Goal: Information Seeking & Learning: Learn about a topic

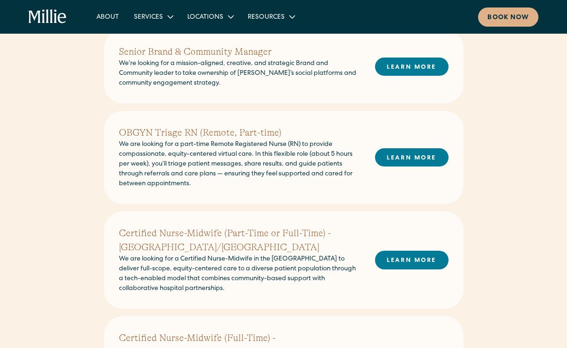
scroll to position [228, 0]
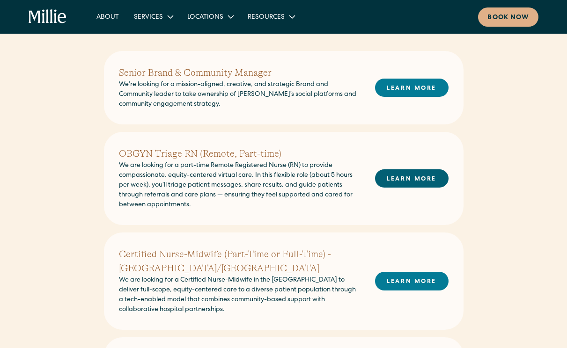
click at [400, 178] on link "LEARN MORE" at bounding box center [411, 178] width 73 height 18
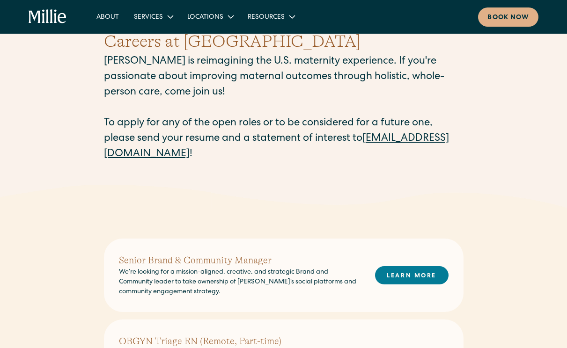
scroll to position [24, 0]
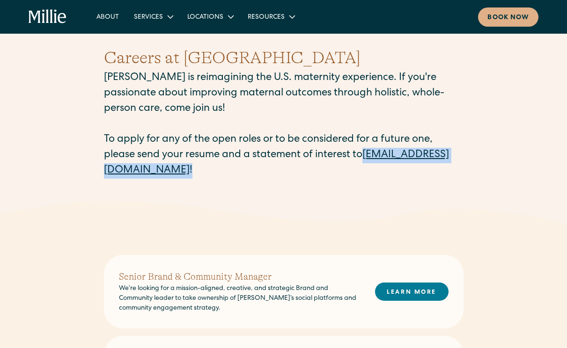
drag, startPoint x: 97, startPoint y: 168, endPoint x: 222, endPoint y: 169, distance: 125.4
click at [222, 169] on div "Careers at [PERSON_NAME] [PERSON_NAME] is reimagining the U.S. maternity experi…" at bounding box center [283, 112] width 567 height 178
copy p "[EMAIL_ADDRESS][DOMAIN_NAME] !"
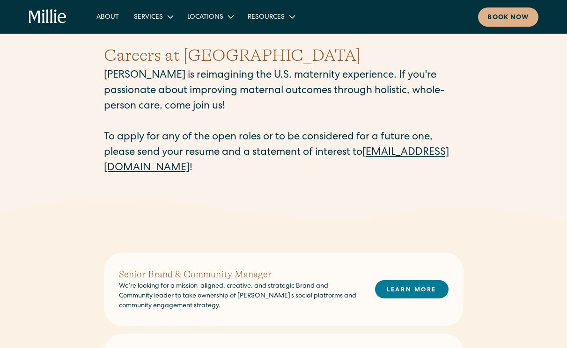
click at [198, 155] on p "[PERSON_NAME] is reimagining the U.S. maternity experience. If you're passionat…" at bounding box center [283, 122] width 359 height 108
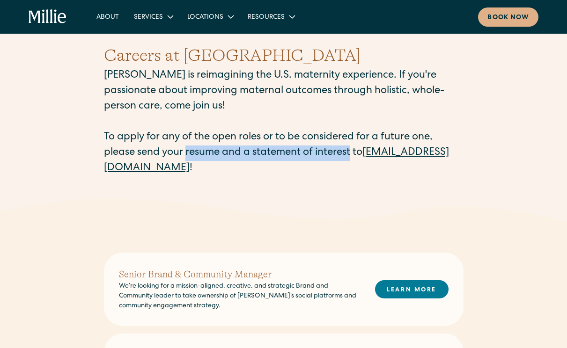
drag, startPoint x: 186, startPoint y: 154, endPoint x: 352, endPoint y: 153, distance: 166.1
click at [352, 153] on p "[PERSON_NAME] is reimagining the U.S. maternity experience. If you're passionat…" at bounding box center [283, 122] width 359 height 108
copy p "resume and a statement of interest"
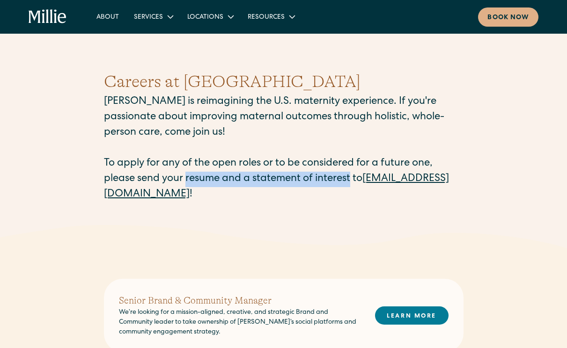
scroll to position [0, 0]
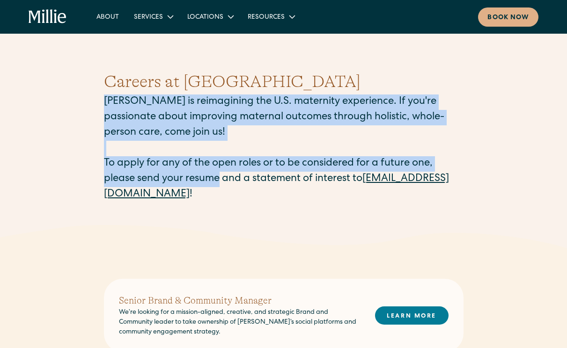
drag, startPoint x: 105, startPoint y: 100, endPoint x: 220, endPoint y: 181, distance: 140.3
click at [220, 181] on p "[PERSON_NAME] is reimagining the U.S. maternity experience. If you're passionat…" at bounding box center [283, 148] width 359 height 108
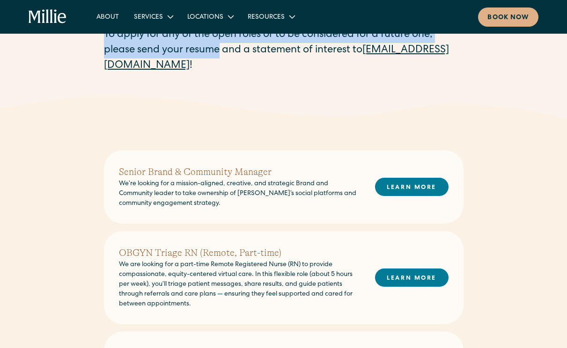
scroll to position [318, 0]
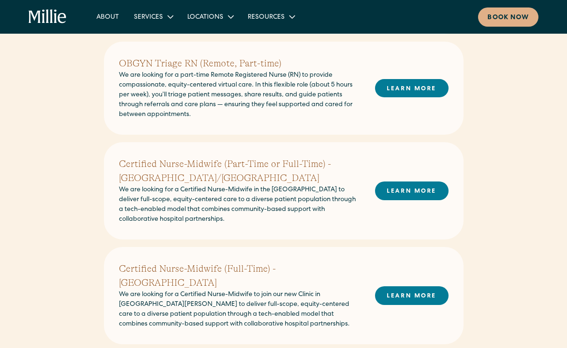
click at [183, 107] on p "We are looking for a part-time Remote Registered Nurse (RN) to provide compassi…" at bounding box center [239, 95] width 241 height 49
click at [239, 67] on h2 "OBGYN Triage RN (Remote, Part-time)" at bounding box center [239, 64] width 241 height 14
click at [416, 83] on link "LEARN MORE" at bounding box center [411, 88] width 73 height 18
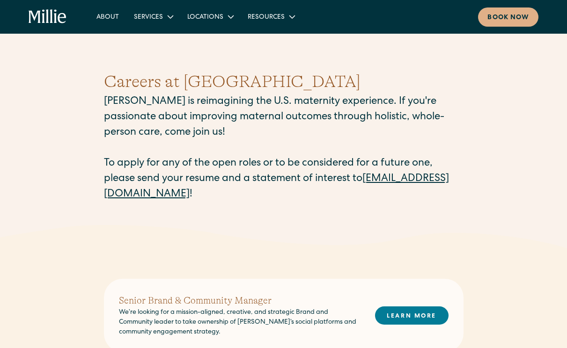
scroll to position [0, 0]
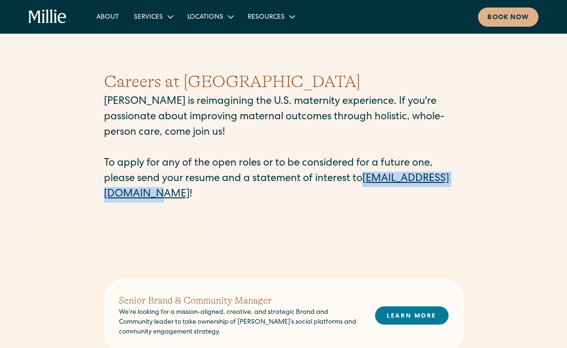
drag, startPoint x: 98, startPoint y: 195, endPoint x: 217, endPoint y: 197, distance: 118.8
click at [217, 197] on div "Careers at [PERSON_NAME] [PERSON_NAME] is reimagining the U.S. maternity experi…" at bounding box center [283, 136] width 567 height 178
copy p "[EMAIL_ADDRESS][DOMAIN_NAME]"
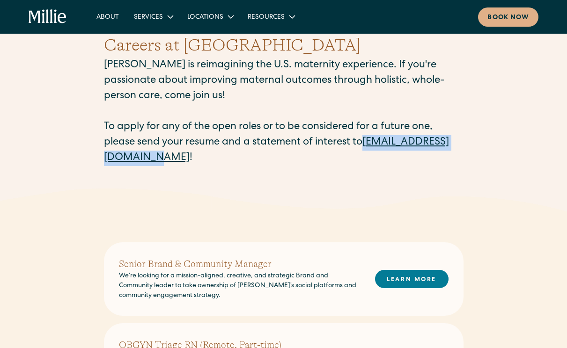
scroll to position [35, 0]
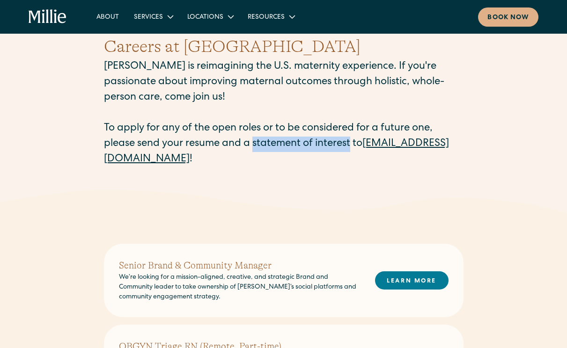
drag, startPoint x: 254, startPoint y: 144, endPoint x: 353, endPoint y: 144, distance: 99.2
click at [353, 145] on p "[PERSON_NAME] is reimagining the U.S. maternity experience. If you're passionat…" at bounding box center [283, 113] width 359 height 108
copy p "statement of interest"
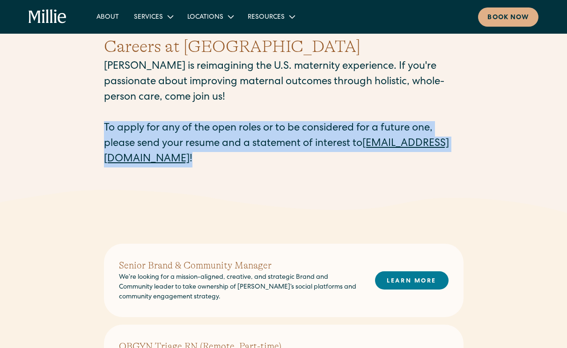
drag, startPoint x: 96, startPoint y: 128, endPoint x: 293, endPoint y: 170, distance: 201.5
click at [293, 170] on div "Careers at [PERSON_NAME] [PERSON_NAME] is reimagining the U.S. maternity experi…" at bounding box center [283, 101] width 567 height 178
copy p "To apply for any of the open roles or to be considered for a future one, please…"
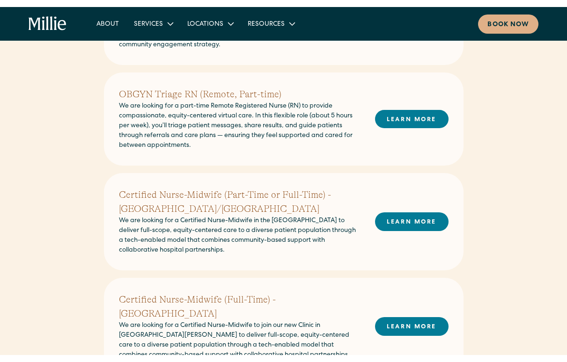
scroll to position [295, 0]
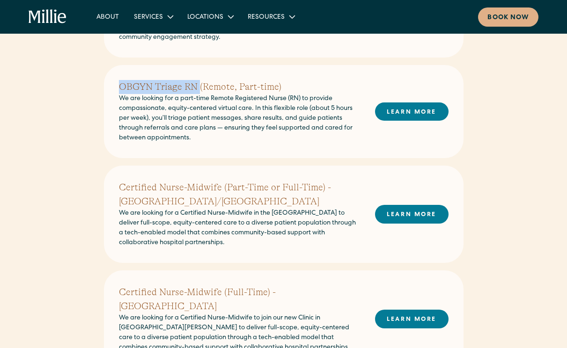
drag, startPoint x: 112, startPoint y: 88, endPoint x: 199, endPoint y: 86, distance: 87.1
click at [199, 86] on div "OBGYN Triage RN (Remote, Part-time) We are looking for a part-time Remote Regis…" at bounding box center [283, 111] width 359 height 93
copy h2 "OBGYN Triage RN"
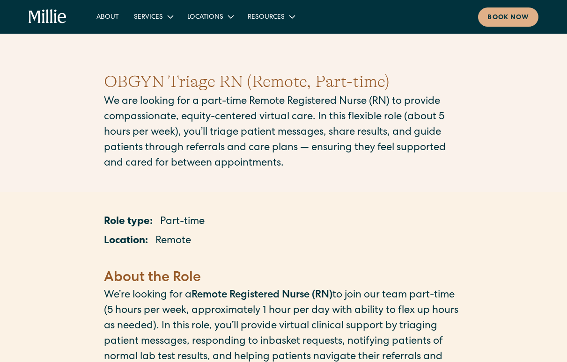
click at [349, 105] on p "We are looking for a part-time Remote Registered Nurse (RN) to provide compassi…" at bounding box center [283, 132] width 359 height 77
click at [343, 73] on h1 "OBGYN Triage RN (Remote, Part-time)" at bounding box center [283, 81] width 359 height 25
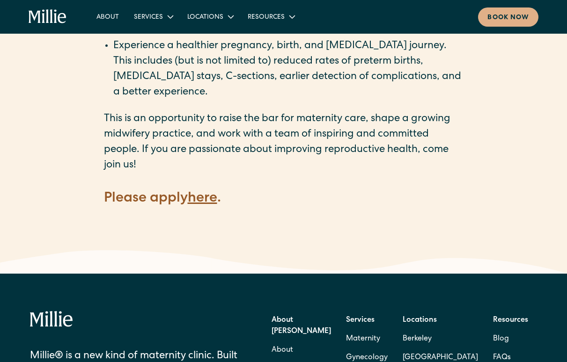
scroll to position [1275, 0]
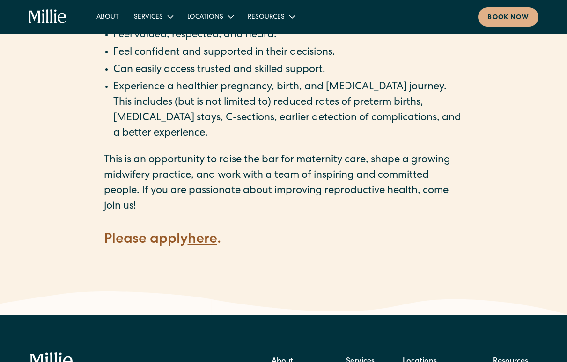
click at [205, 233] on strong "here" at bounding box center [202, 240] width 29 height 14
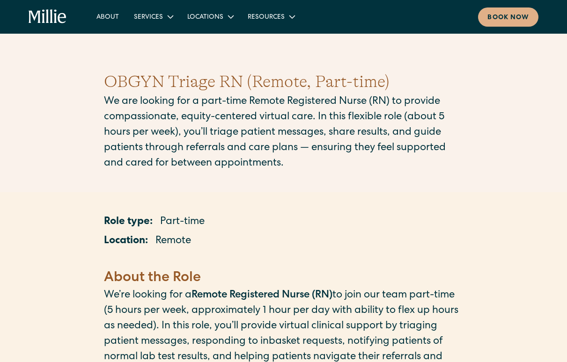
scroll to position [0, 0]
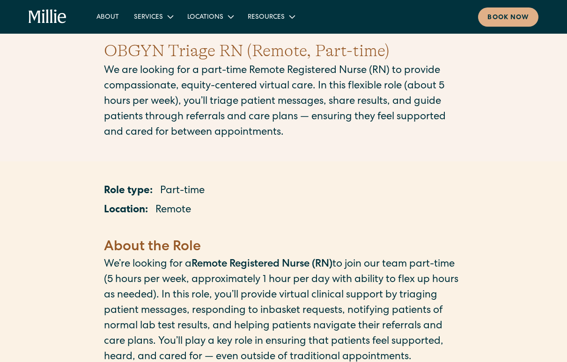
scroll to position [31, 0]
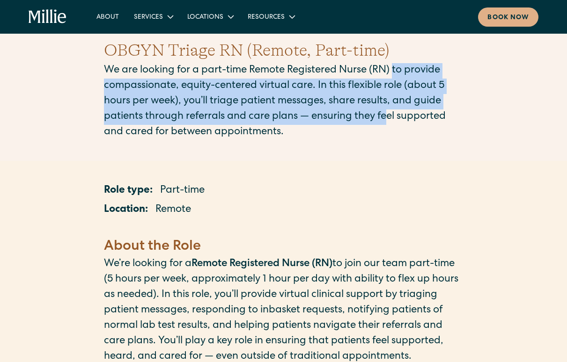
drag, startPoint x: 394, startPoint y: 66, endPoint x: 388, endPoint y: 112, distance: 46.7
click at [387, 112] on p "We are looking for a part-time Remote Registered Nurse (RN) to provide compassi…" at bounding box center [283, 101] width 359 height 77
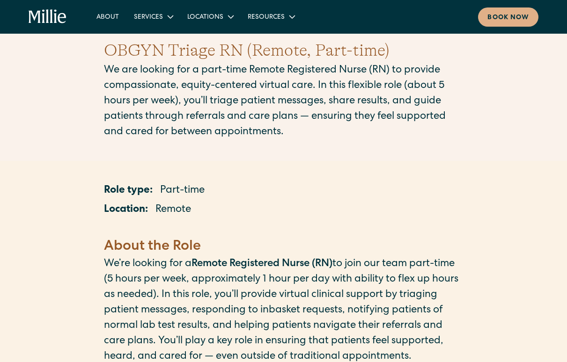
click at [324, 118] on p "We are looking for a part-time Remote Registered Nurse (RN) to provide compassi…" at bounding box center [283, 101] width 359 height 77
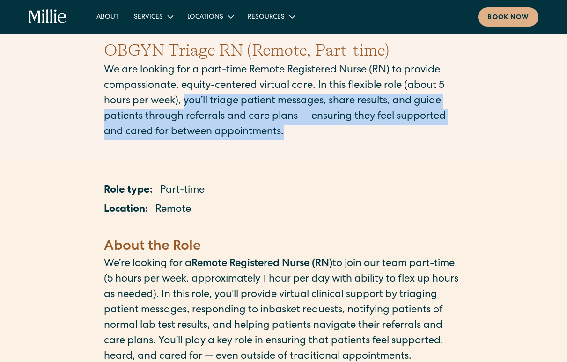
drag, startPoint x: 185, startPoint y: 106, endPoint x: 291, endPoint y: 136, distance: 110.7
click at [291, 136] on p "We are looking for a part-time Remote Registered Nurse (RN) to provide compassi…" at bounding box center [283, 101] width 359 height 77
copy p "you’ll triage patient messages, share results, and guide patients through refer…"
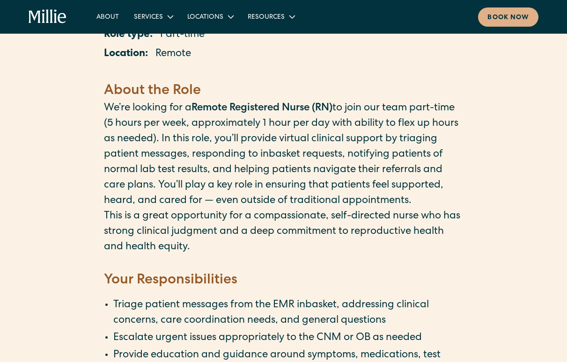
scroll to position [188, 0]
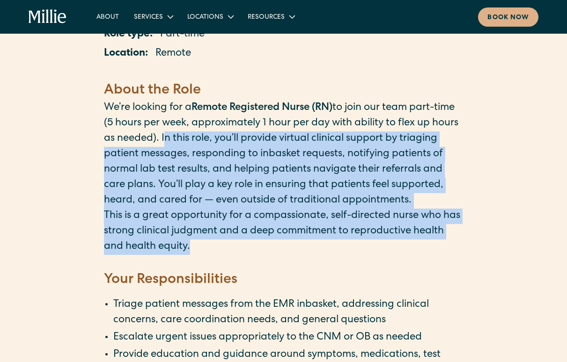
drag, startPoint x: 230, startPoint y: 263, endPoint x: 191, endPoint y: 137, distance: 132.6
copy div "In this role, you’ll provide virtual clinical support by triaging patient messa…"
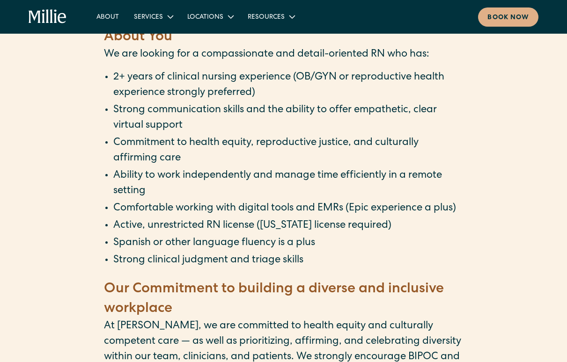
scroll to position [671, 0]
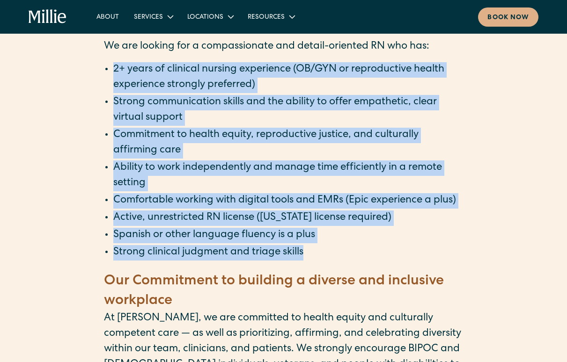
drag, startPoint x: 108, startPoint y: 80, endPoint x: 366, endPoint y: 264, distance: 316.6
click at [366, 261] on ul "2+ years of clinical nursing experience (OB/GYN or reproductive health experien…" at bounding box center [283, 161] width 359 height 198
copy ul "2+ years of clinical nursing experience (OB/GYN or reproductive health experien…"
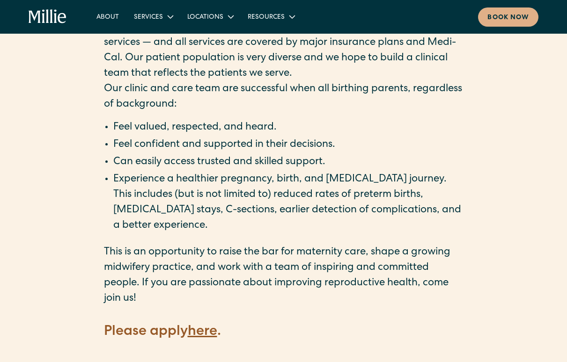
scroll to position [1188, 0]
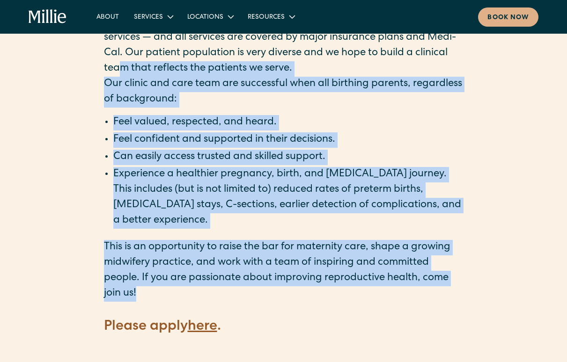
drag, startPoint x: 165, startPoint y: 283, endPoint x: 119, endPoint y: 65, distance: 223.3
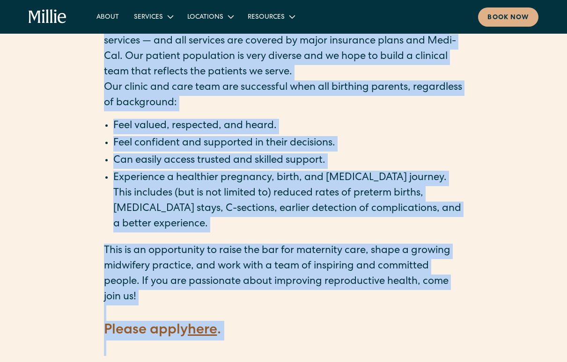
scroll to position [1251, 0]
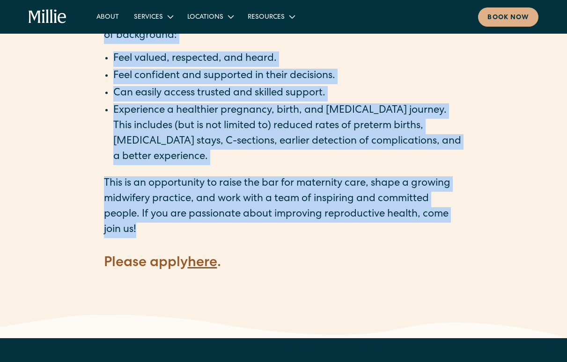
drag, startPoint x: 105, startPoint y: 75, endPoint x: 172, endPoint y: 220, distance: 159.5
copy div "‍ Millie is reimagining the hospital-based midwifery model. We aim to provide m…"
drag, startPoint x: 8, startPoint y: 178, endPoint x: 505, endPoint y: 193, distance: 496.6
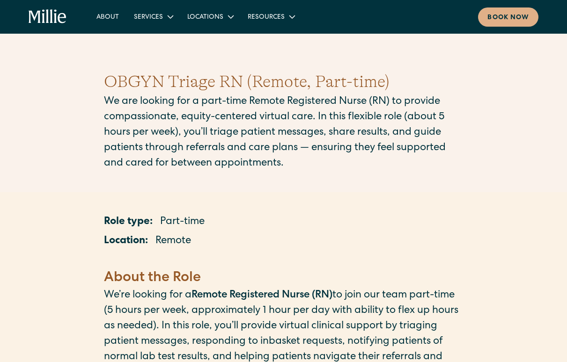
scroll to position [0, 0]
